Goal: Information Seeking & Learning: Find specific page/section

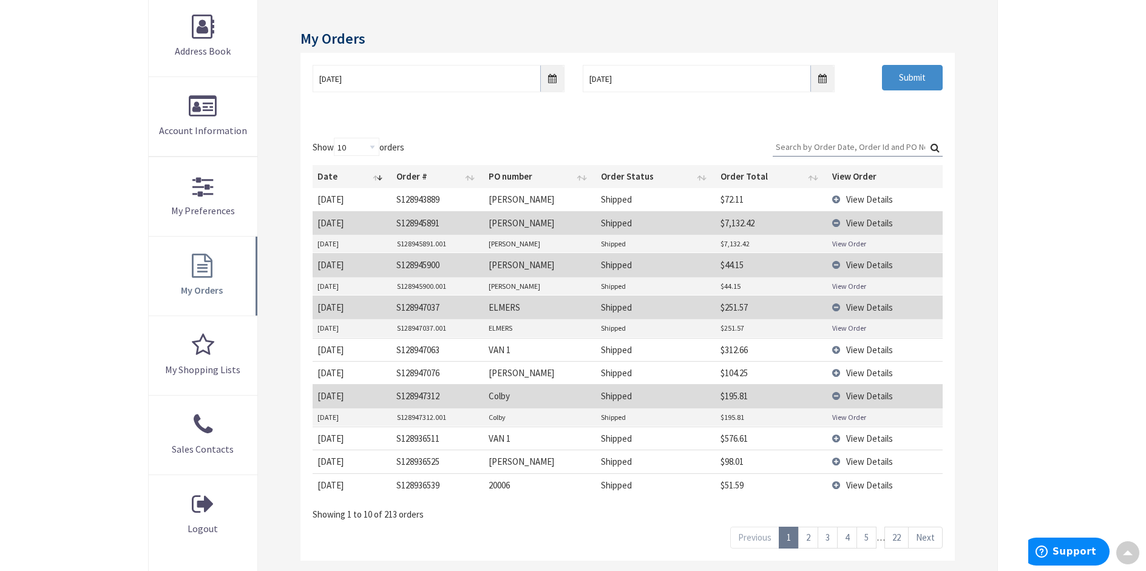
click at [810, 540] on link "2" at bounding box center [808, 537] width 20 height 21
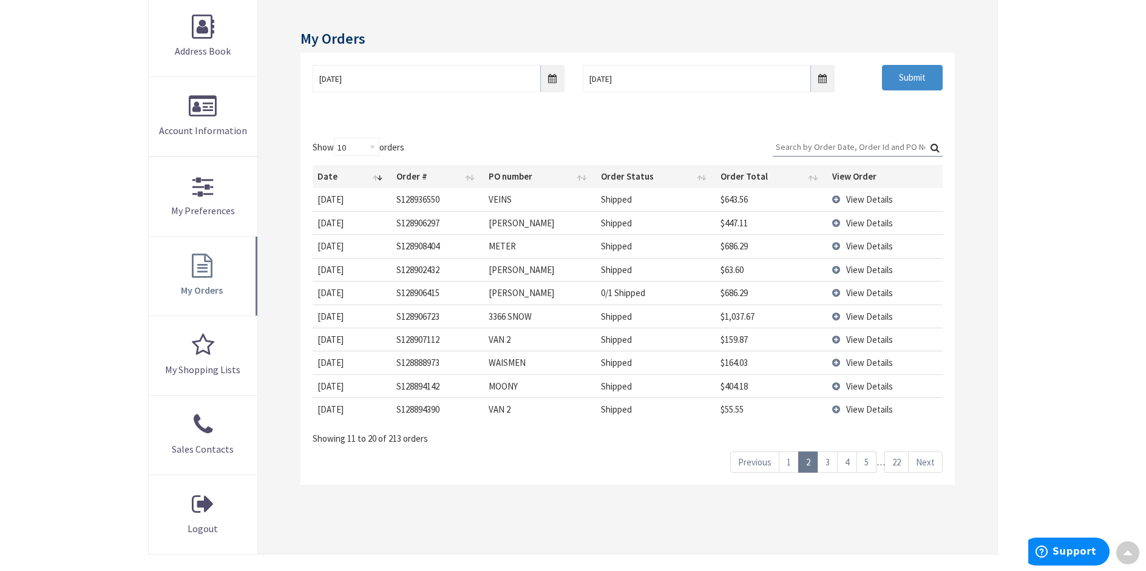
click at [825, 469] on link "3" at bounding box center [828, 462] width 20 height 21
click at [844, 461] on link "4" at bounding box center [847, 462] width 20 height 21
click at [867, 461] on link "5" at bounding box center [866, 462] width 20 height 21
click at [829, 464] on link "4" at bounding box center [828, 462] width 20 height 21
click at [830, 464] on link "3" at bounding box center [828, 462] width 20 height 21
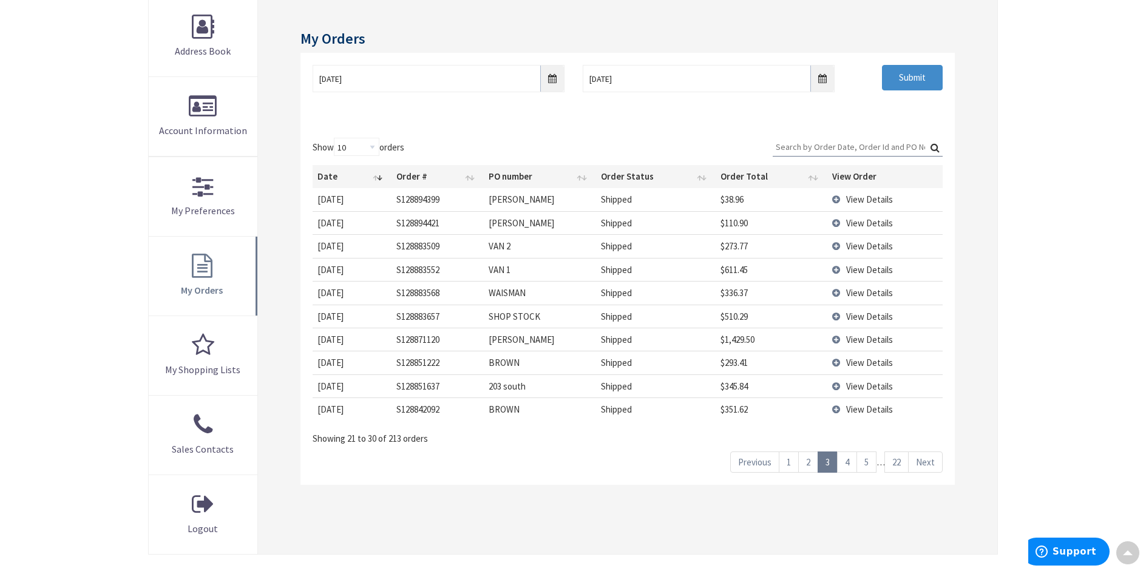
click at [806, 466] on link "2" at bounding box center [808, 462] width 20 height 21
click at [788, 466] on link "1" at bounding box center [789, 462] width 20 height 21
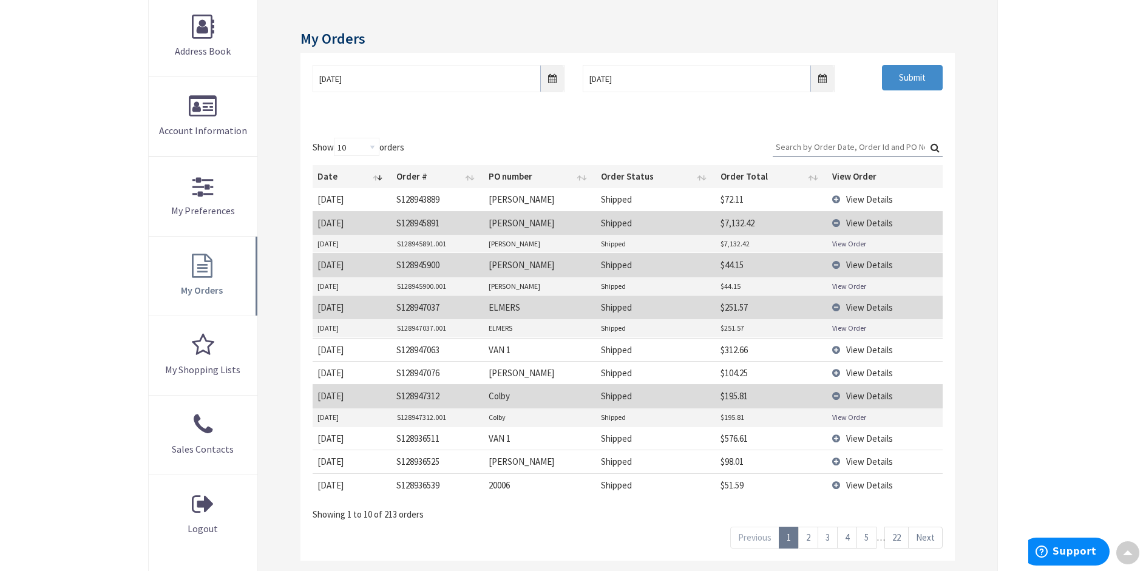
click at [802, 541] on link "2" at bounding box center [808, 537] width 20 height 21
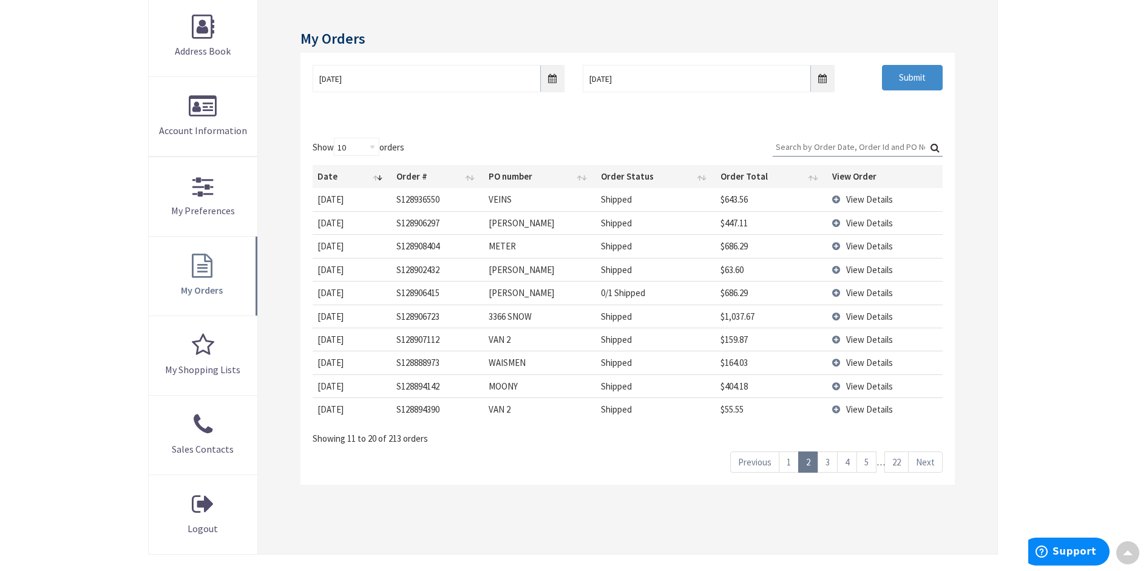
click at [853, 269] on span "View Details" at bounding box center [869, 270] width 47 height 12
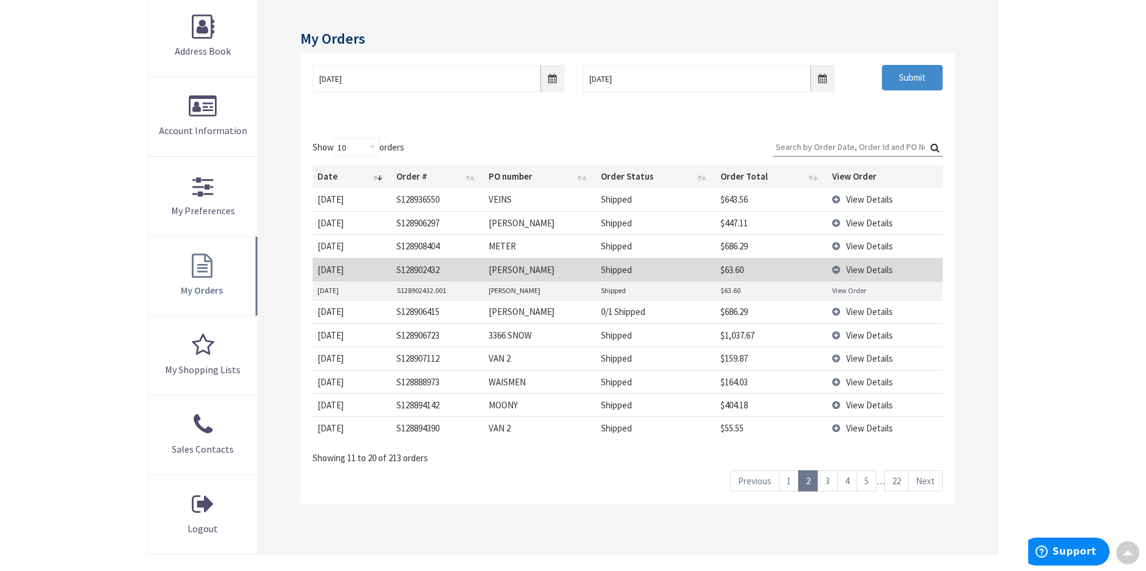
click at [848, 291] on link "View Order" at bounding box center [849, 290] width 34 height 10
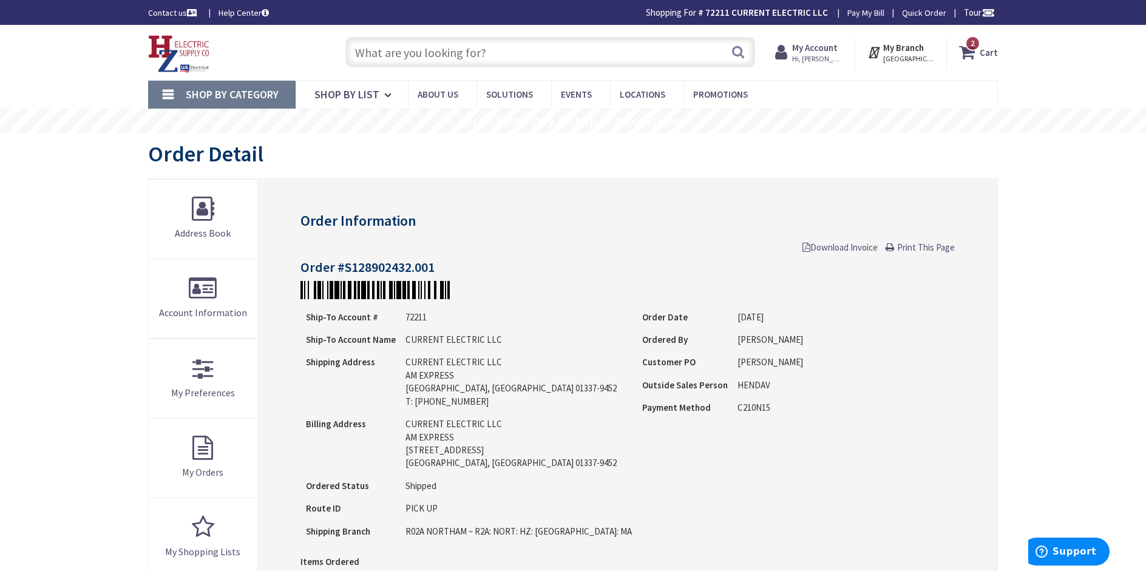
click at [506, 50] on input "text" at bounding box center [550, 52] width 410 height 30
type input "[STREET_ADDRESS]"
click at [370, 54] on input "text" at bounding box center [550, 52] width 410 height 30
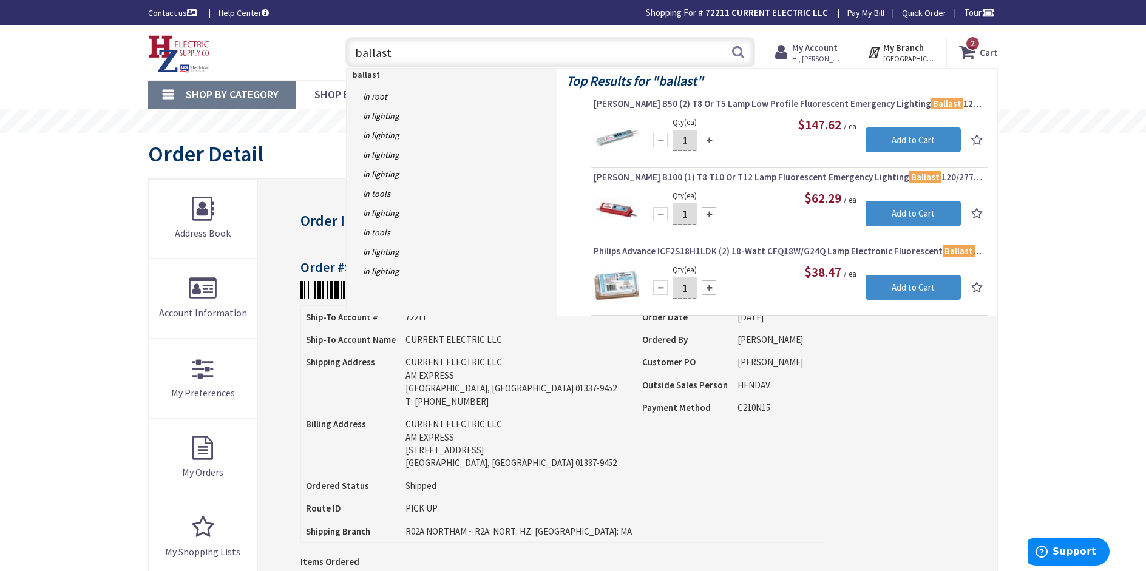
click at [356, 49] on input "ballast" at bounding box center [550, 52] width 410 height 30
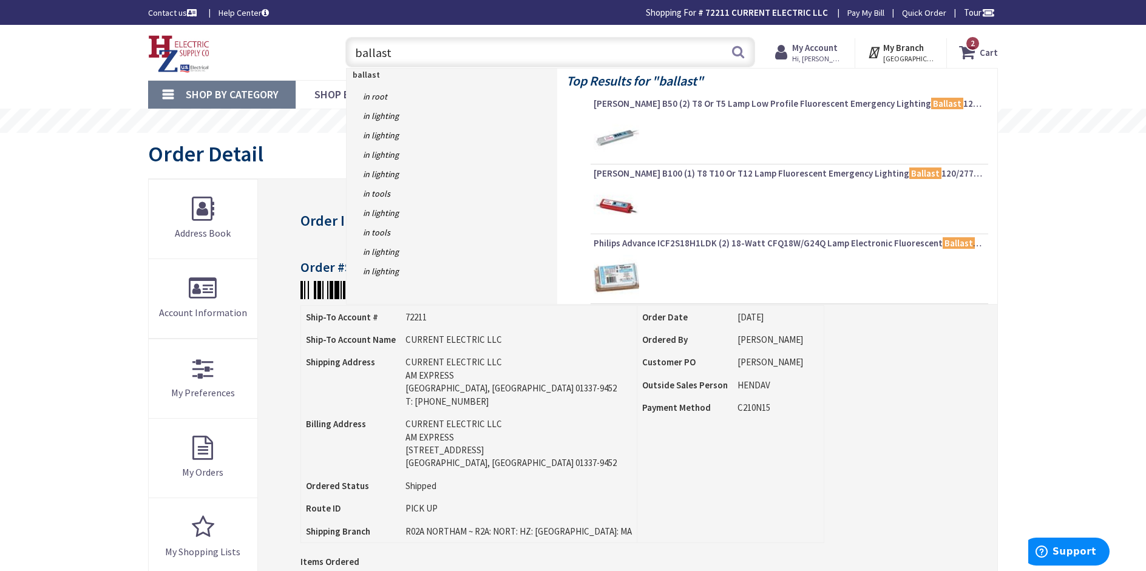
click at [393, 49] on input "ballast" at bounding box center [550, 52] width 410 height 30
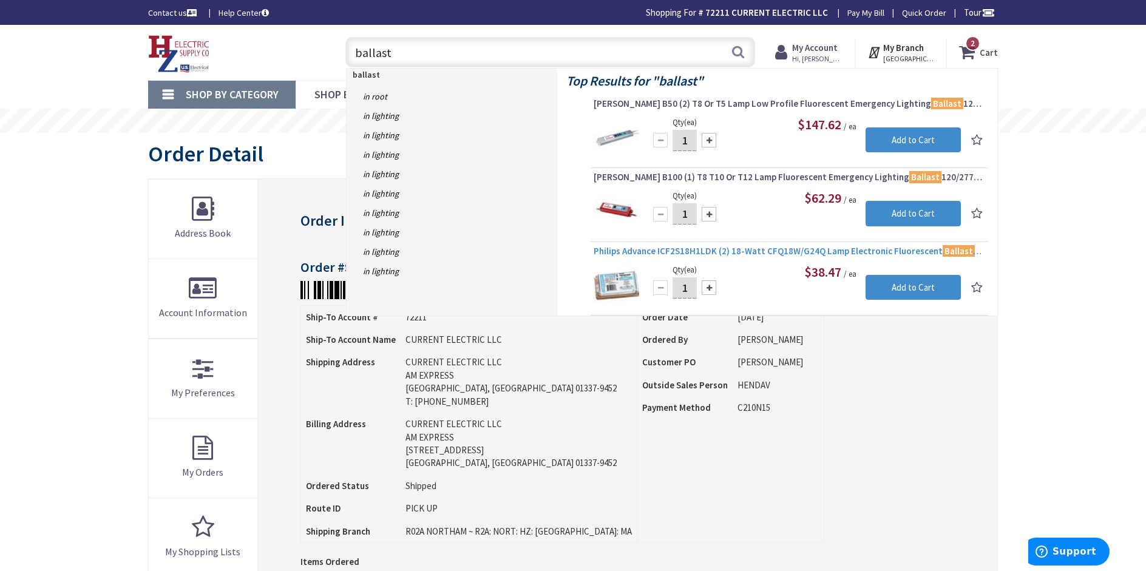
type input "ballast"
click at [738, 251] on span "Philips Advance ICF2S18H1LDK (2) 18-Watt CFQ18W/G24Q Lamp Electronic Fluorescen…" at bounding box center [789, 251] width 391 height 12
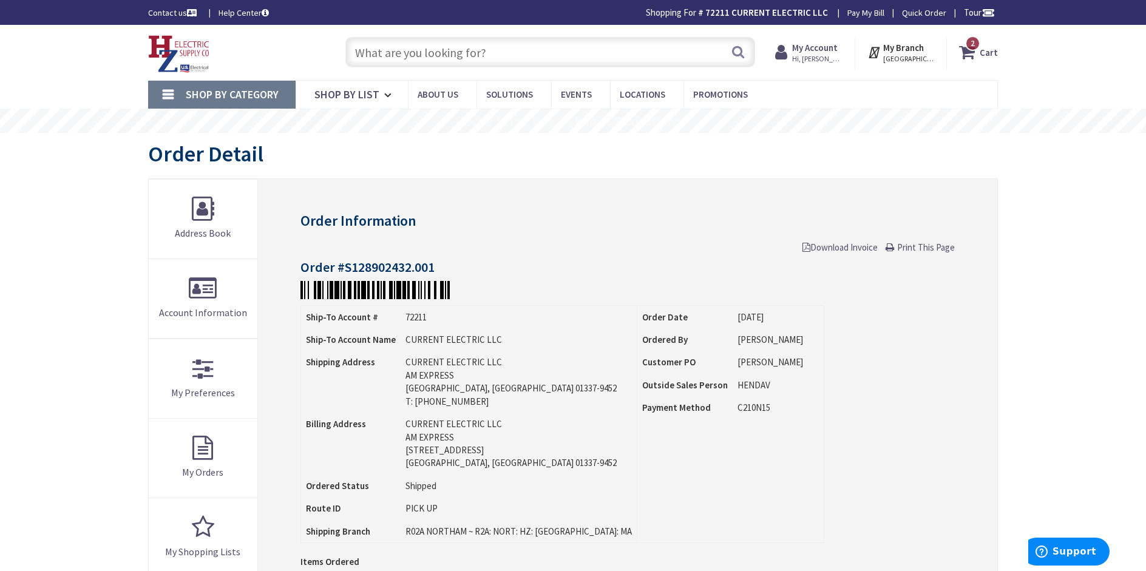
click at [375, 57] on input "text" at bounding box center [550, 52] width 410 height 30
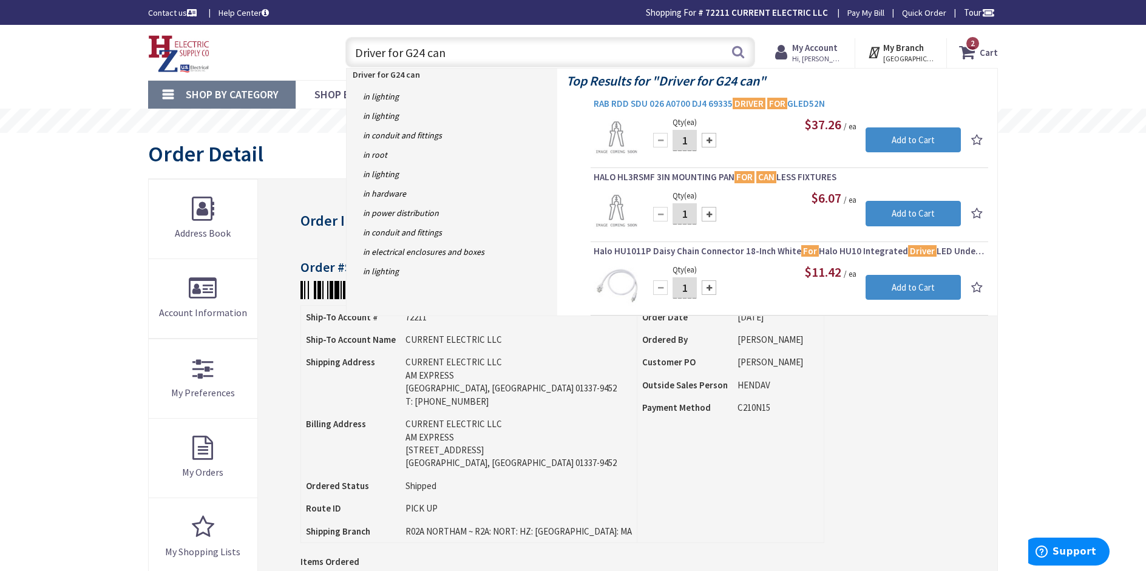
type input "Driver for G24 can"
click at [678, 107] on span "RAB RDD SDU 026 A0700 DJ4 69335 DRIVER FOR GLED52N" at bounding box center [789, 104] width 391 height 12
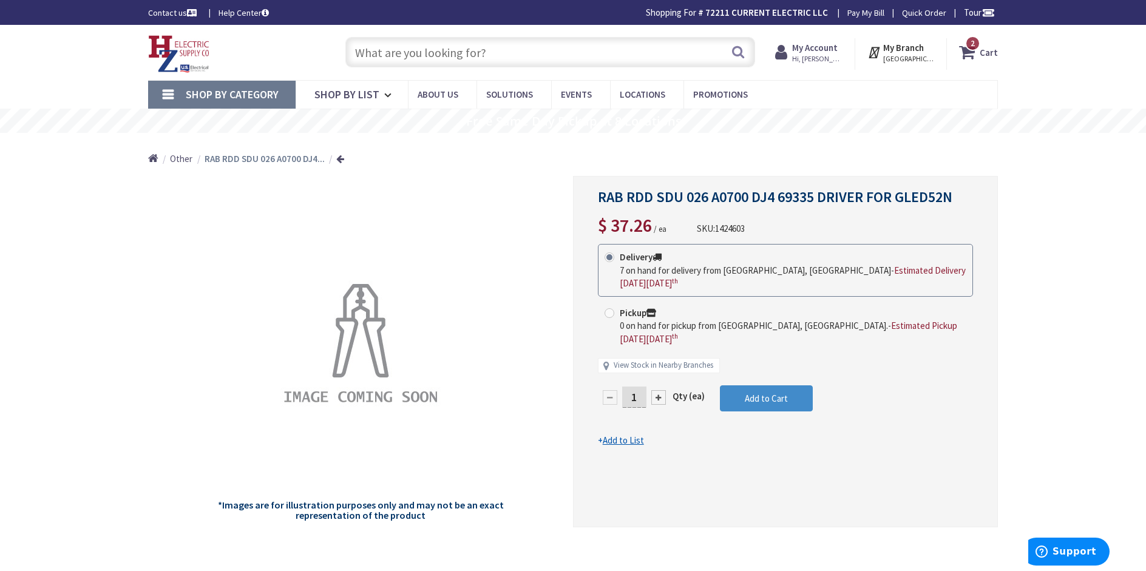
click at [389, 46] on input "text" at bounding box center [550, 52] width 410 height 30
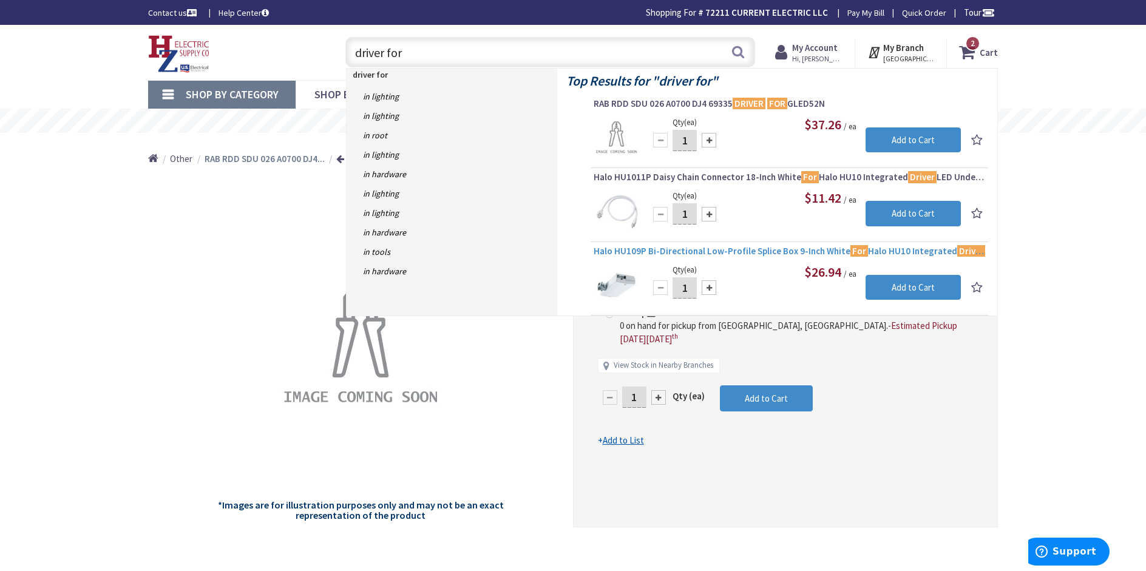
type input "driver for"
click at [725, 254] on span "Halo HU109P Bi-Directional Low-Profile Splice Box 9-Inch White For Halo HU10 In…" at bounding box center [789, 251] width 391 height 12
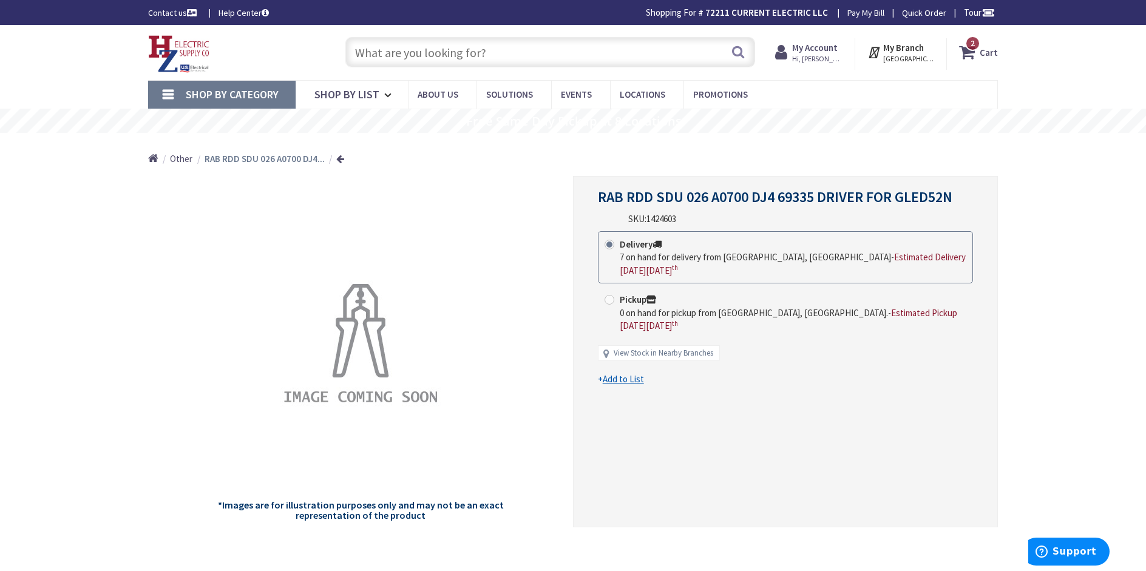
click at [363, 50] on input "text" at bounding box center [550, 52] width 410 height 30
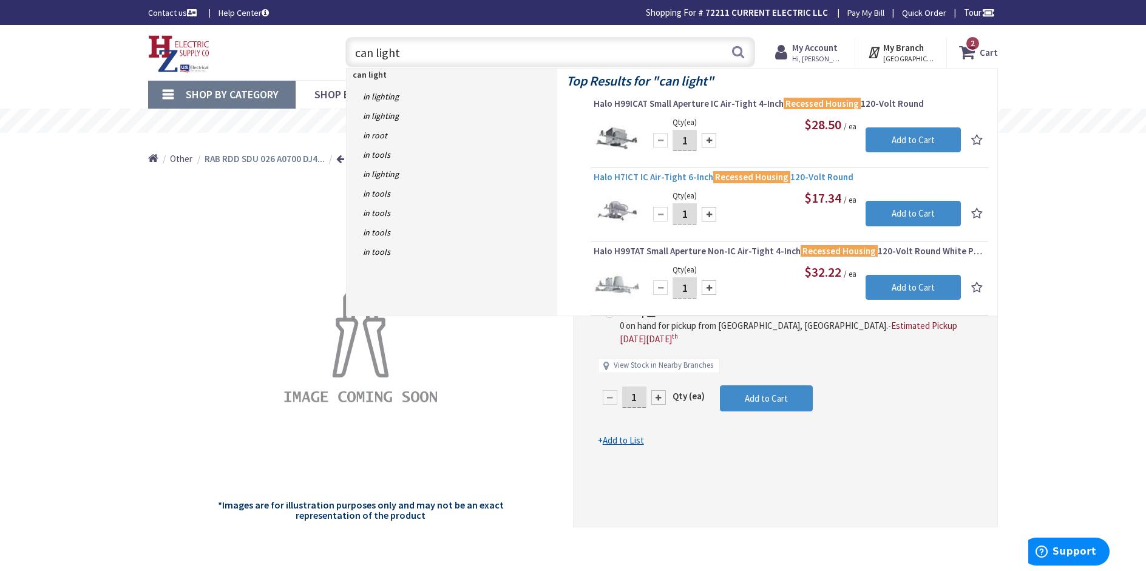
type input "can light"
click at [657, 176] on span "Halo H7ICT IC Air-Tight 6-Inch Recessed Housing 120-Volt Round" at bounding box center [789, 177] width 391 height 12
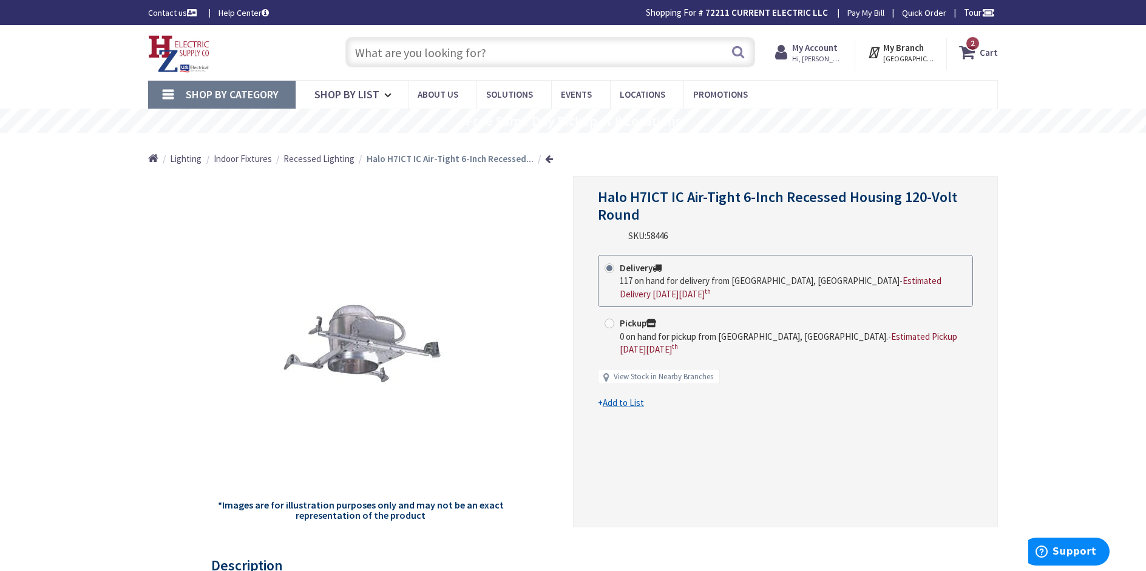
click at [375, 58] on input "text" at bounding box center [550, 52] width 410 height 30
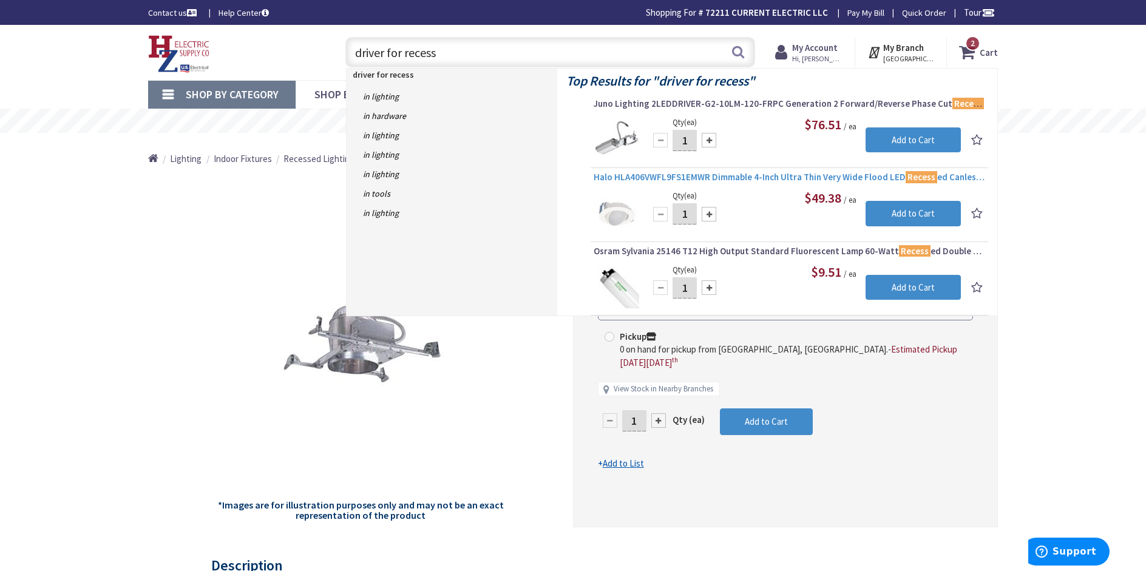
type input "driver for recess"
click at [728, 180] on span "Halo HLA406VWFL9FS1EMWR Dimmable 4-Inch Ultra Thin Very Wide Flood LED Recess e…" at bounding box center [789, 177] width 391 height 12
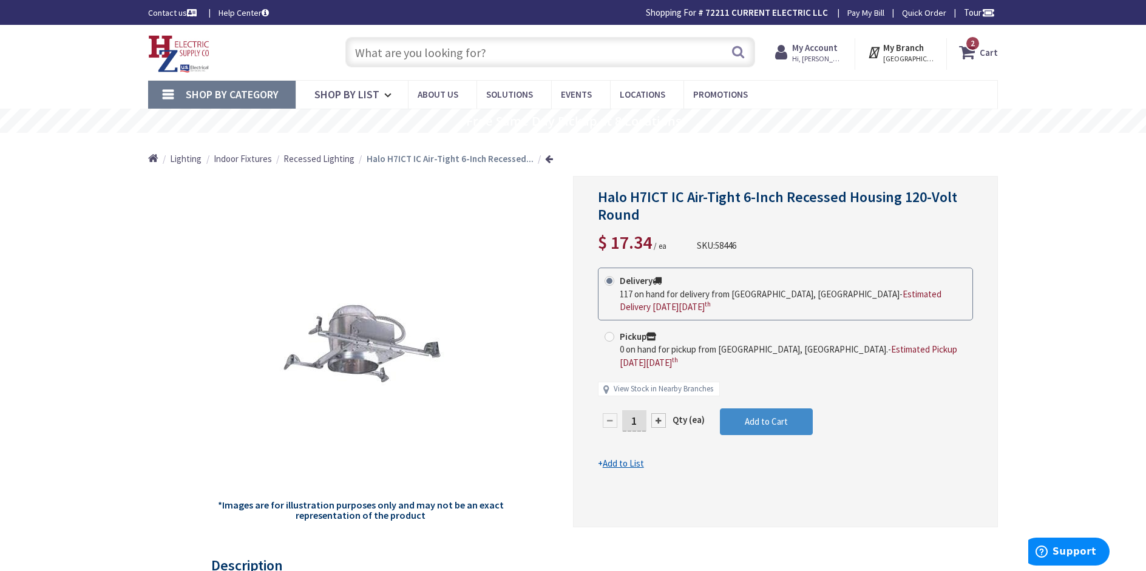
click at [410, 55] on input "text" at bounding box center [550, 52] width 410 height 30
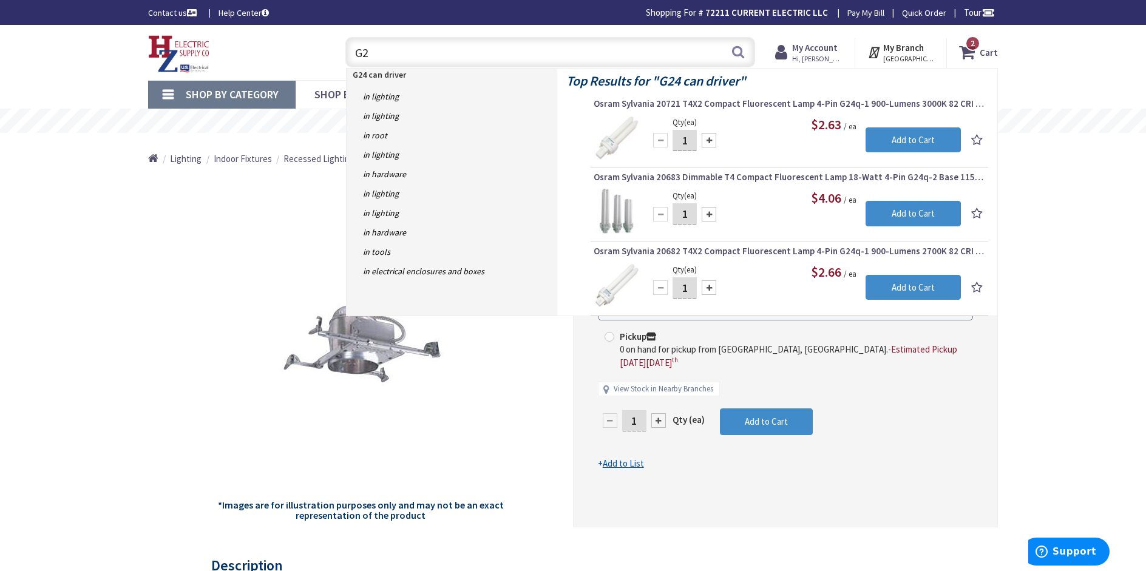
type input "G"
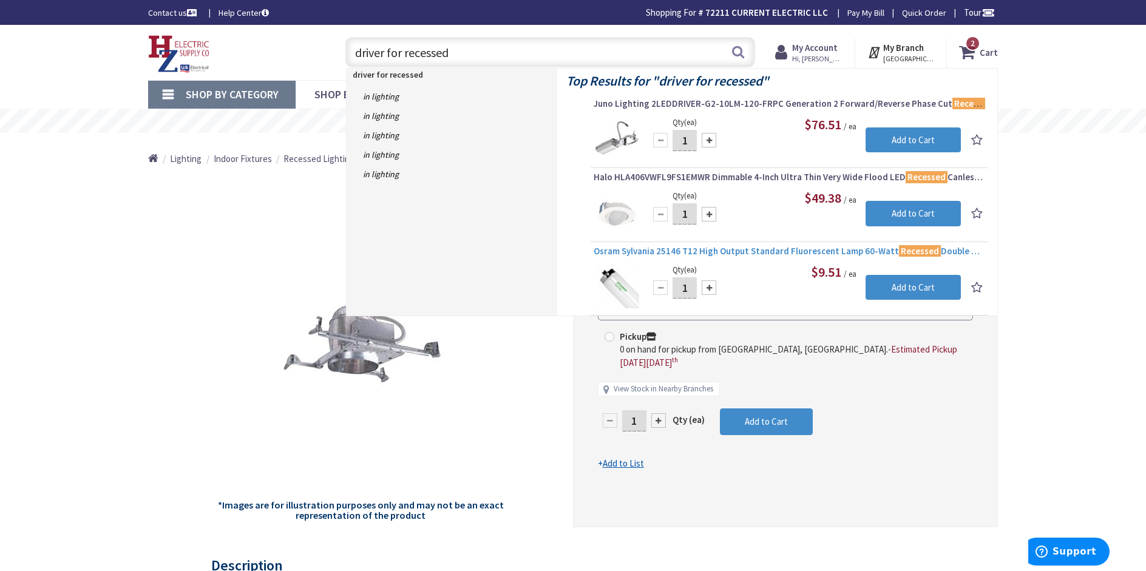
type input "driver for recessed"
click at [735, 256] on span "Osram Sylvania 25146 T12 High Output Standard Fluorescent Lamp 60-Watt Recessed…" at bounding box center [789, 251] width 391 height 12
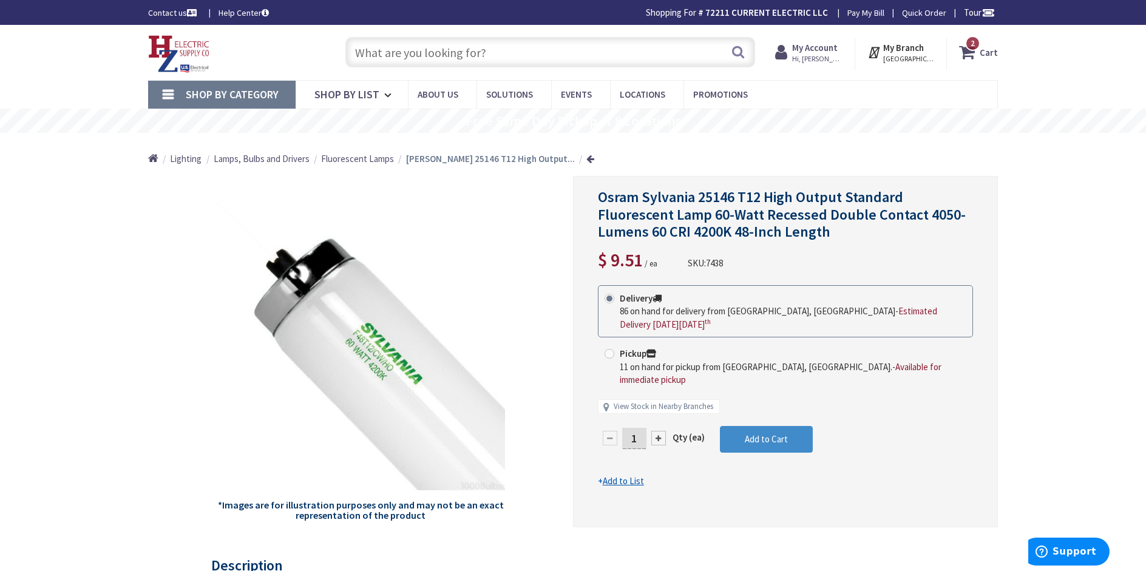
click at [501, 56] on input "text" at bounding box center [550, 52] width 410 height 30
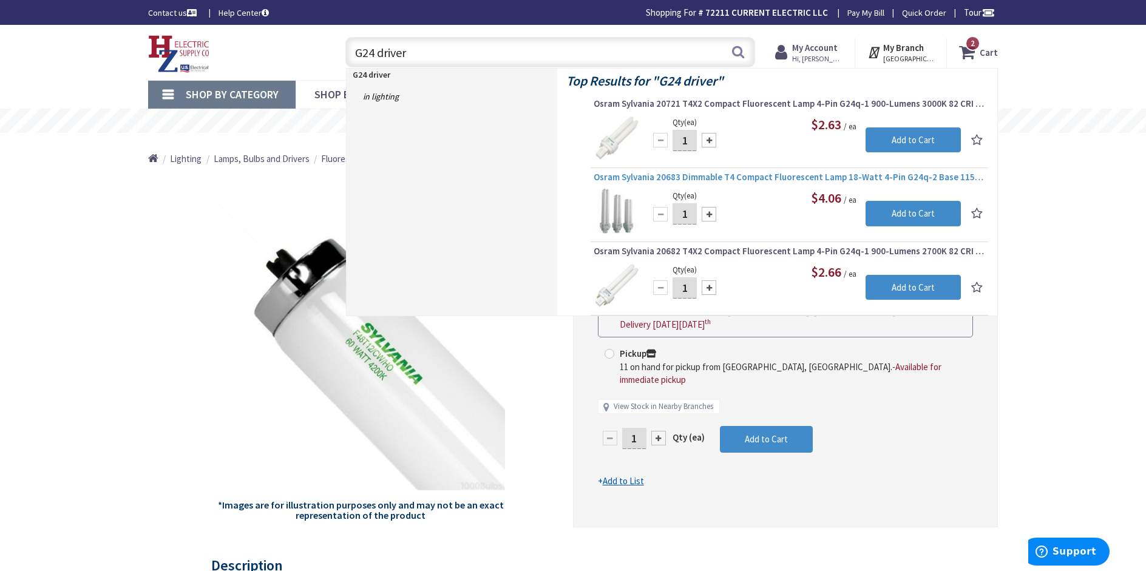
type input "G24 driver"
click at [725, 177] on span "Osram Sylvania 20683 Dimmable T4 Compact Fluorescent Lamp 18-Watt 4-Pin G24q-2 …" at bounding box center [789, 177] width 391 height 12
